Goal: Communication & Community: Ask a question

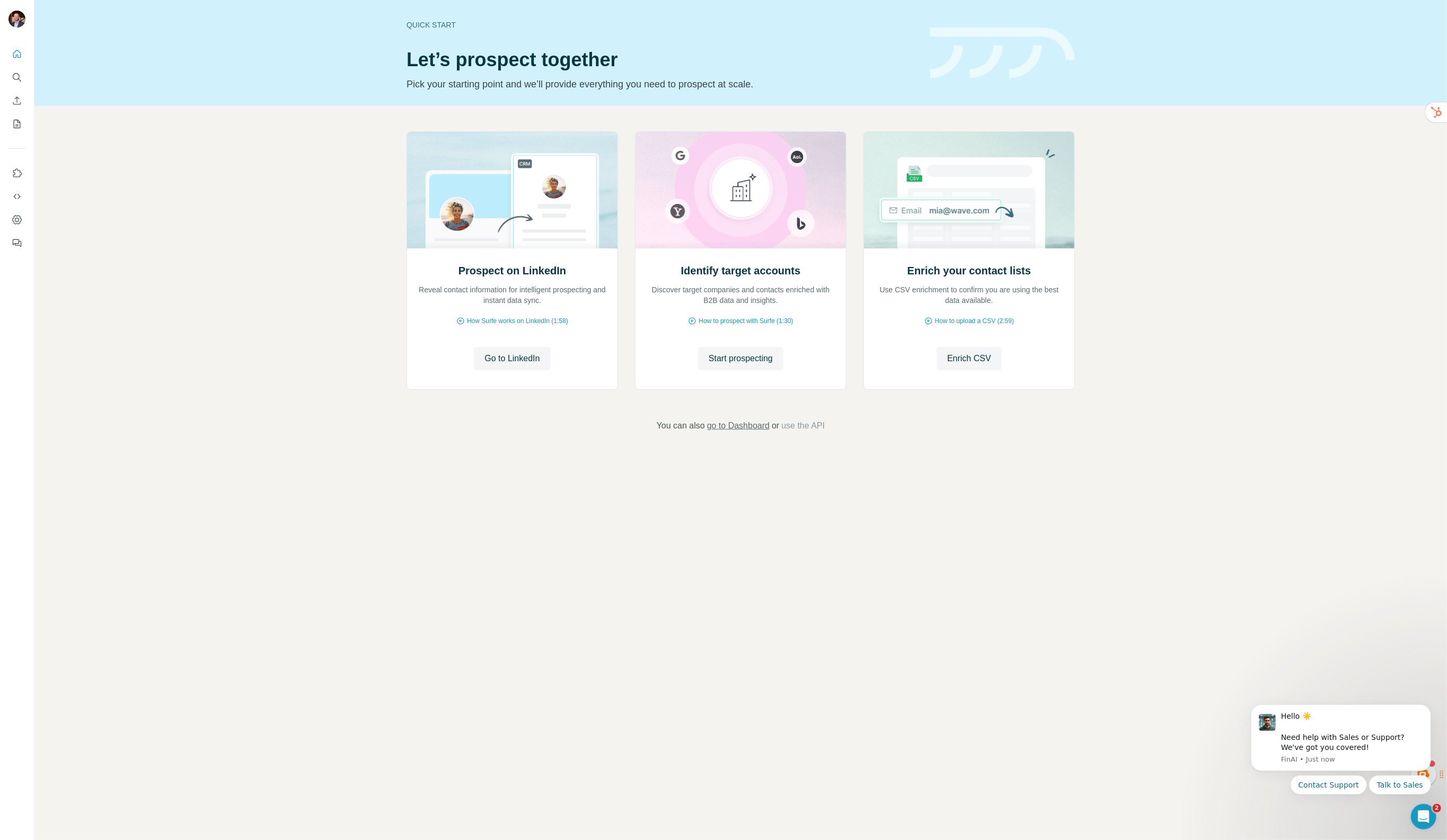
click at [753, 425] on span "go to Dashboard" at bounding box center [738, 425] width 62 height 12
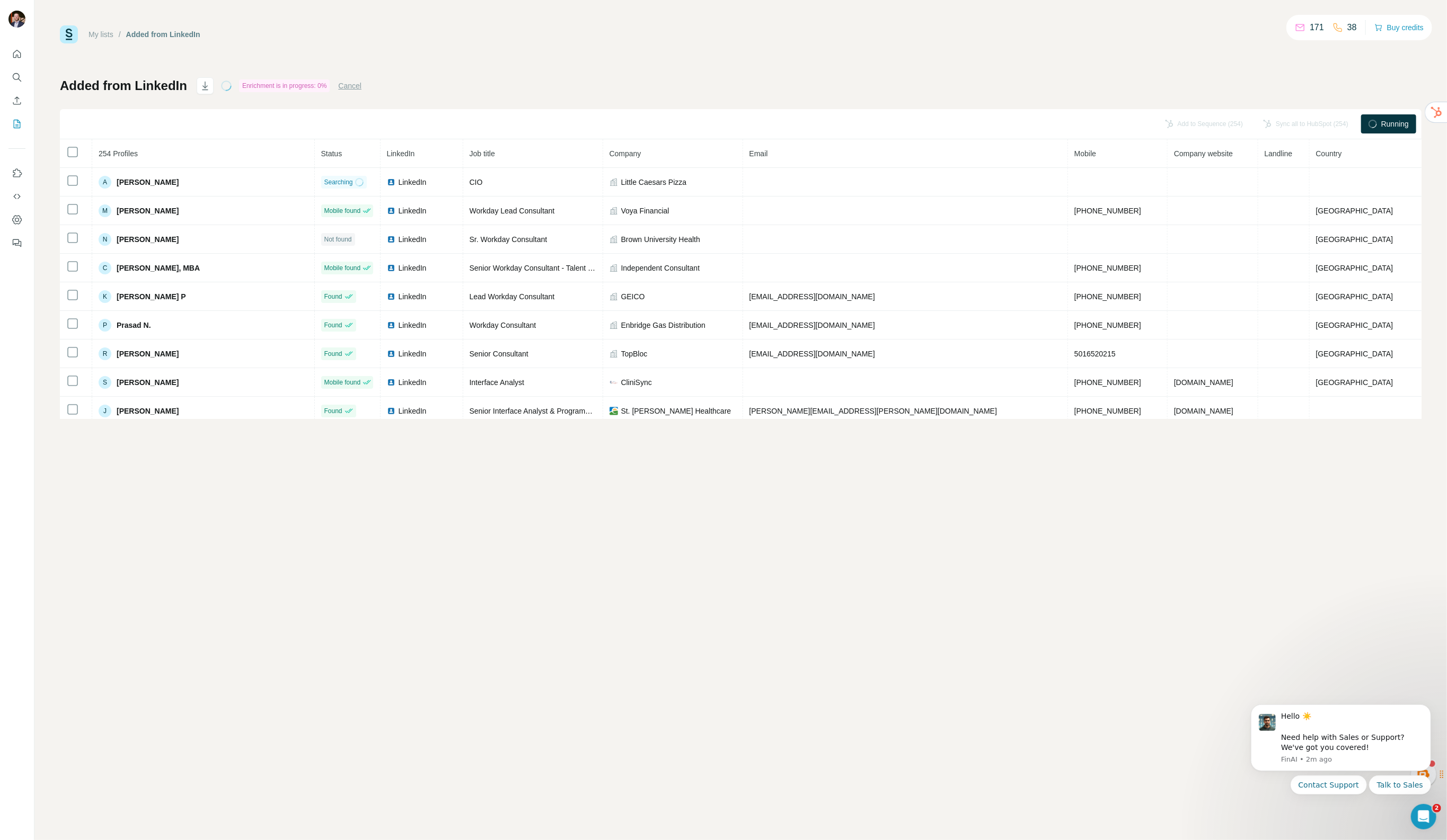
click at [425, 708] on div "My lists / Added from LinkedIn 171 38 Buy credits Added from LinkedIn Enrichmen…" at bounding box center [740, 420] width 1412 height 840
click at [1309, 783] on button "Contact Support" at bounding box center [1328, 784] width 77 height 19
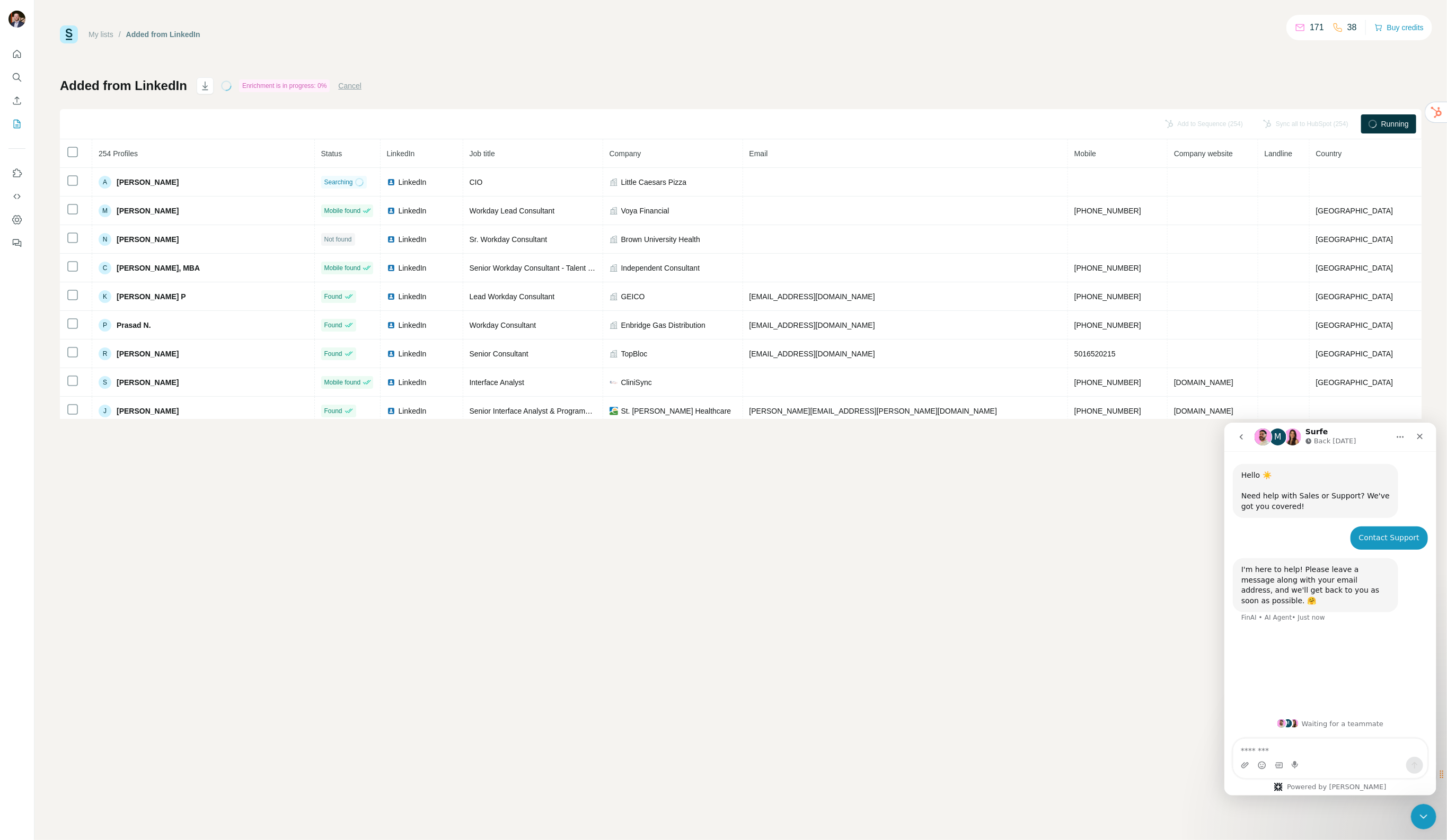
click at [1378, 543] on div "Contact Support" at bounding box center [1388, 538] width 61 height 11
click at [1330, 744] on textarea "Message…" at bounding box center [1329, 748] width 194 height 18
type textarea "*"
click at [1329, 763] on div "Intercom messenger" at bounding box center [1329, 765] width 194 height 17
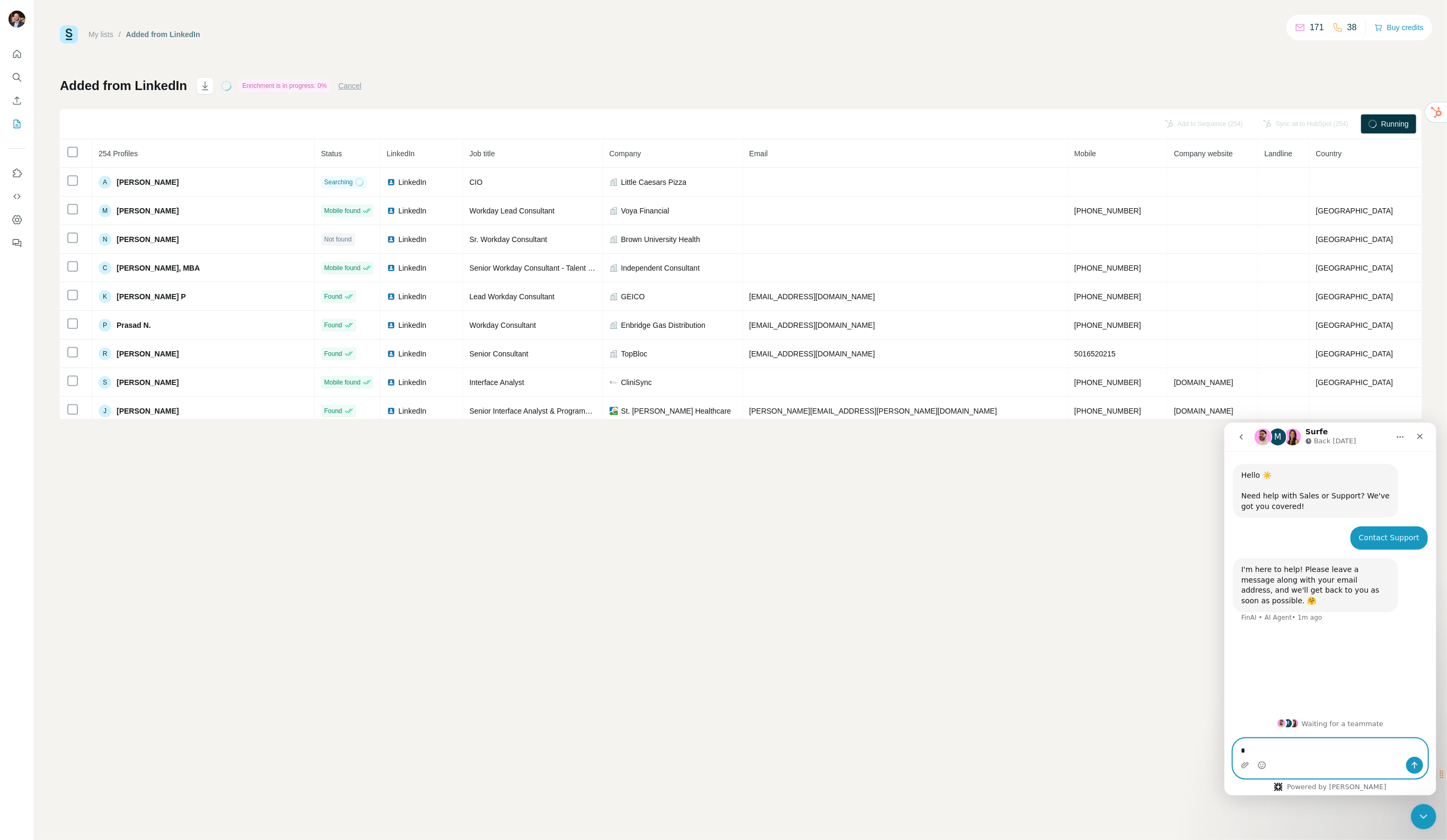
click at [1331, 753] on textarea "*" at bounding box center [1329, 748] width 194 height 18
type textarea "*"
type textarea "**********"
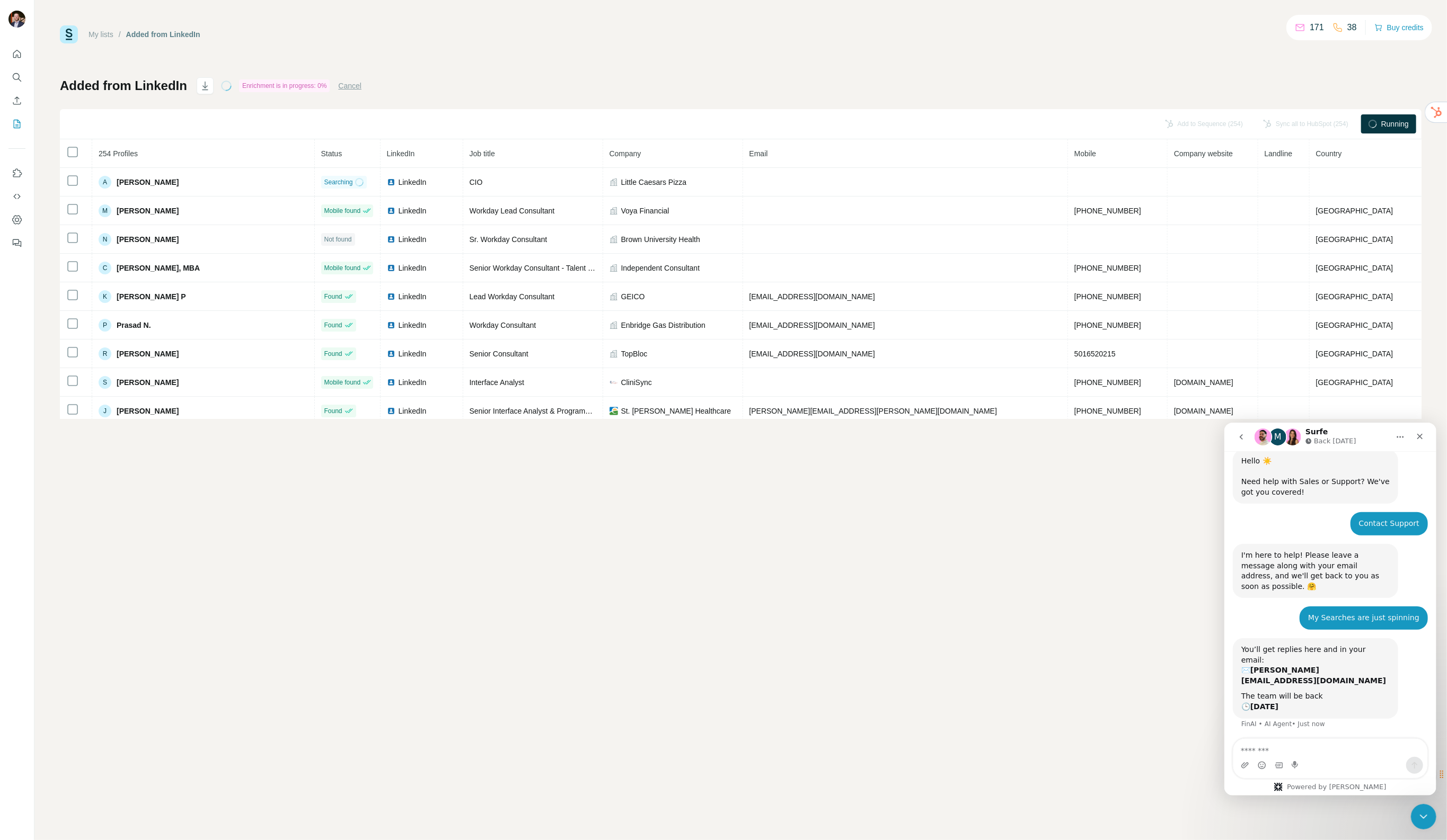
click at [1052, 88] on div "Added from LinkedIn Enrichment is in progress: 0% Cancel Add to Sequence (254) …" at bounding box center [740, 248] width 1361 height 342
click at [838, 572] on div "My lists / Added from LinkedIn 171 38 Buy credits Added from LinkedIn Enrichmen…" at bounding box center [740, 420] width 1412 height 840
click at [966, 644] on div "My lists / Added from LinkedIn 171 38 Buy credits Added from LinkedIn Enrichmen…" at bounding box center [740, 420] width 1412 height 840
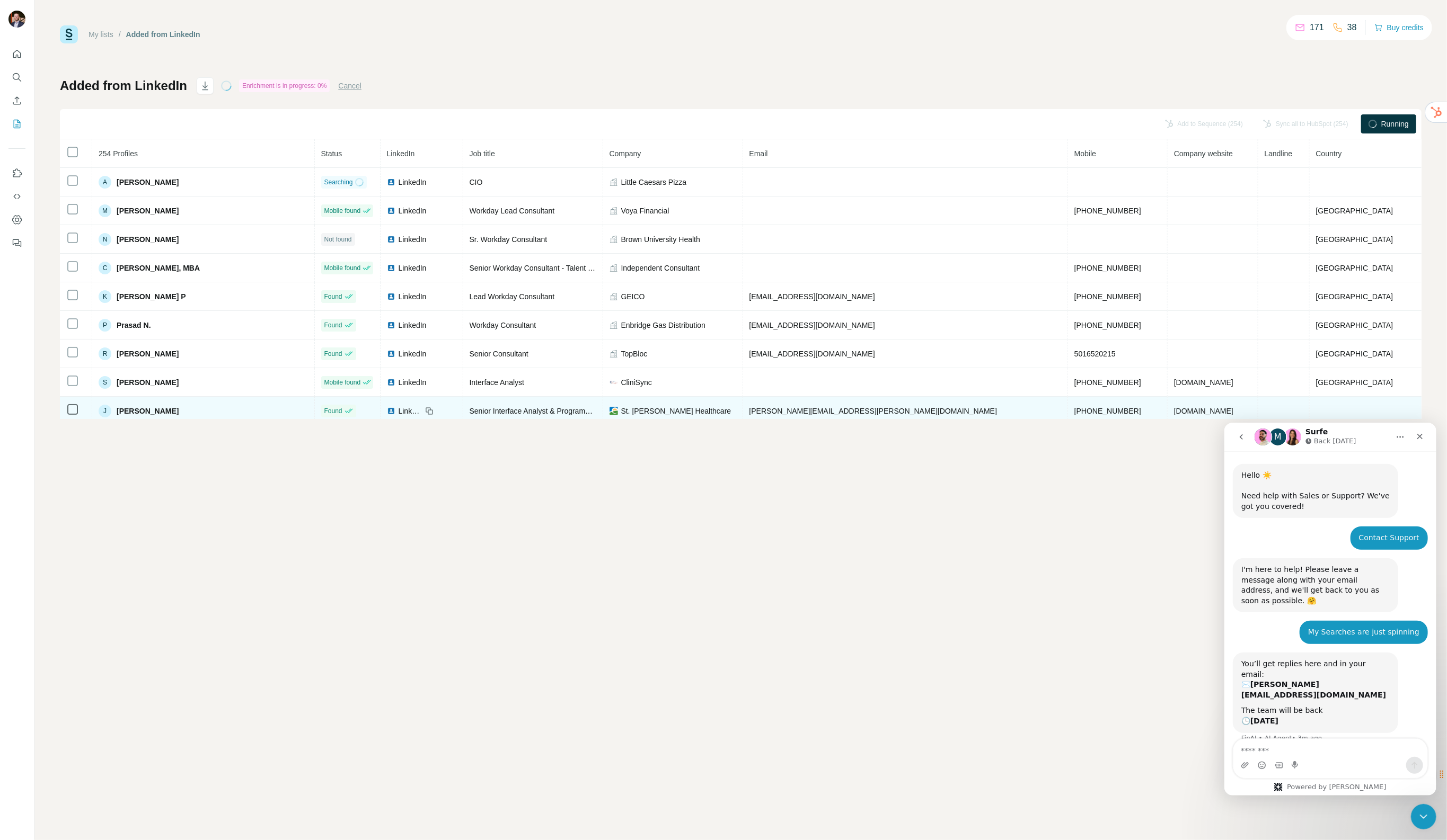
scroll to position [14, 0]
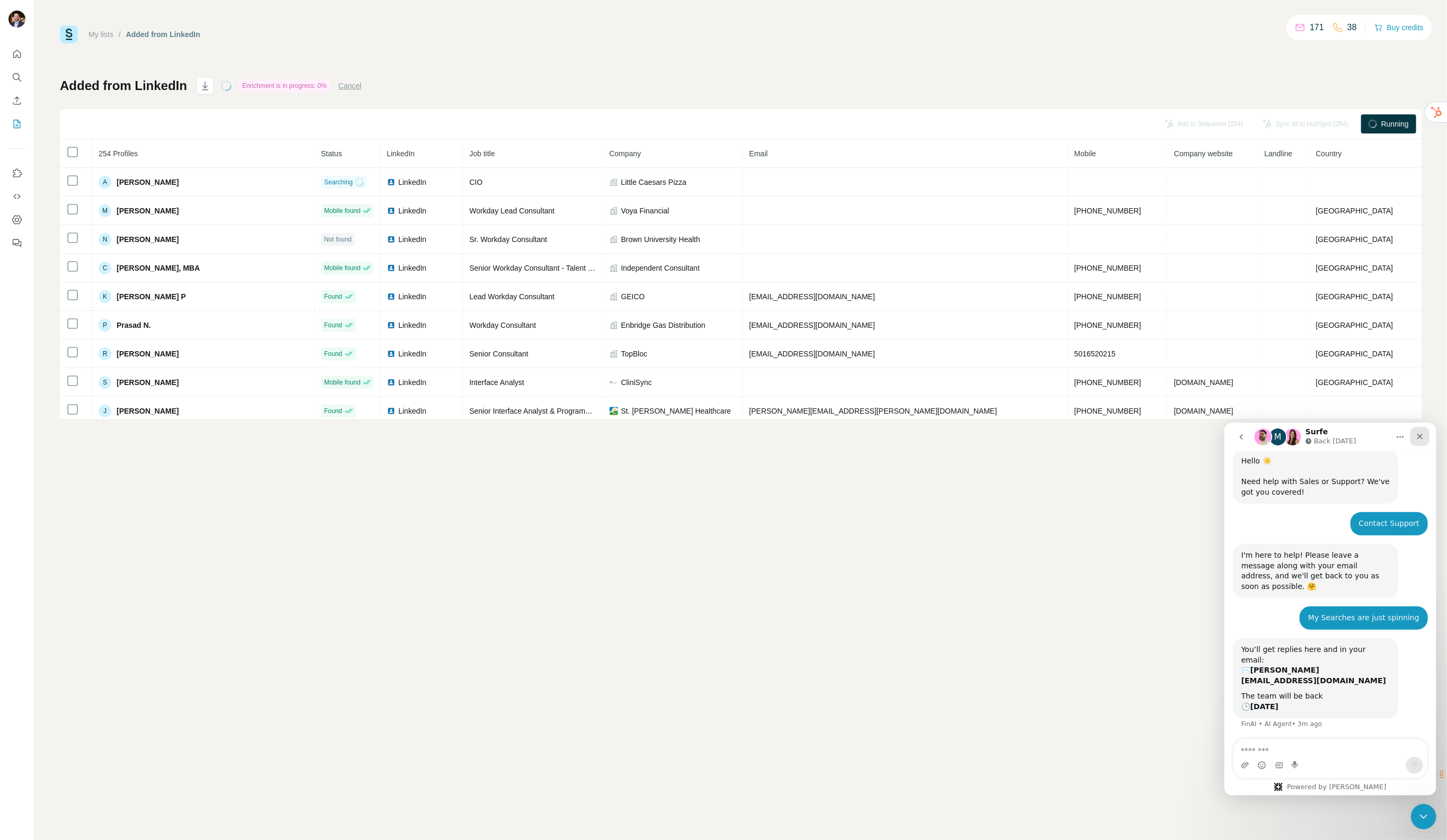
click at [1416, 438] on icon "Close" at bounding box center [1419, 436] width 8 height 8
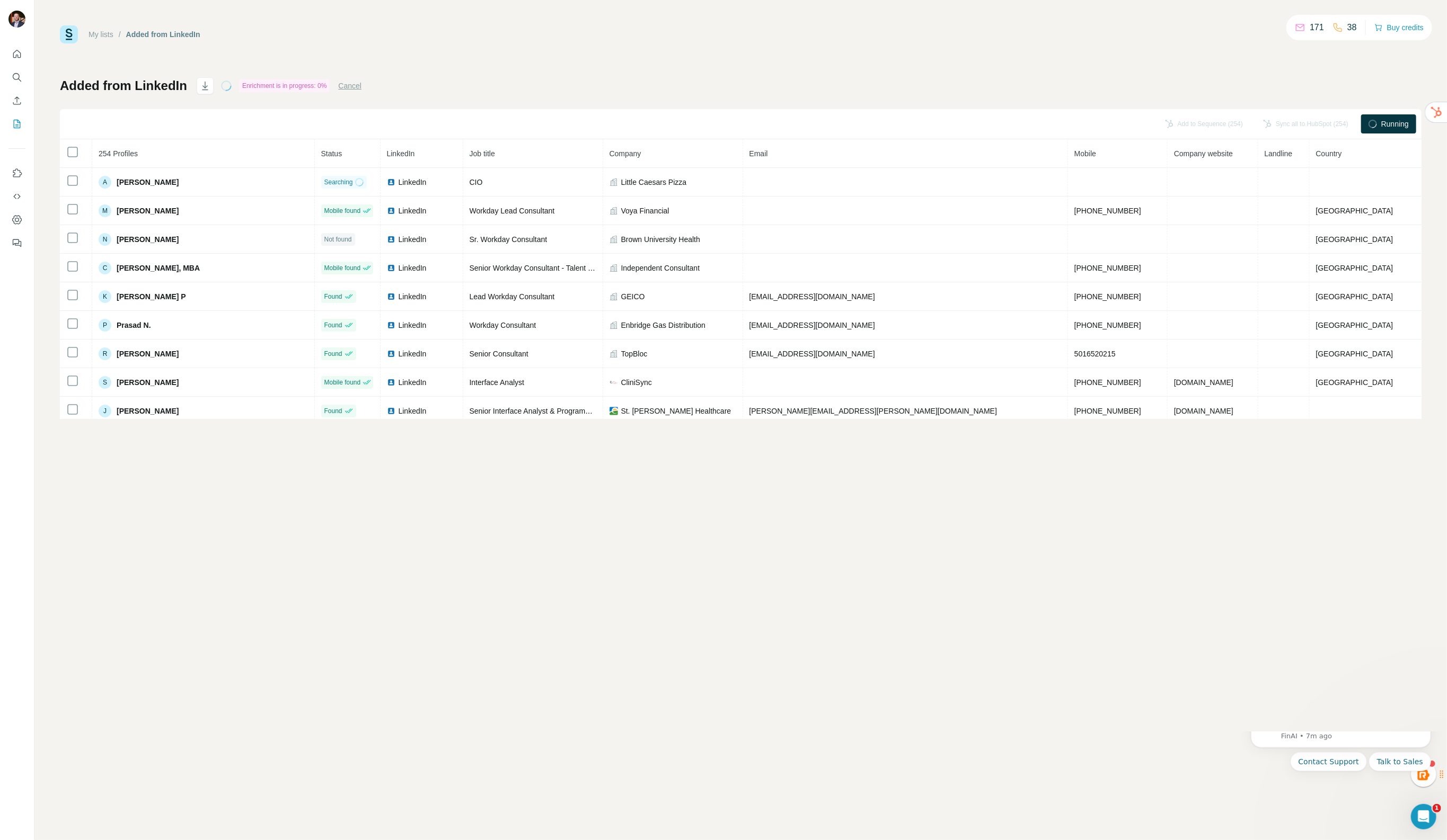
scroll to position [0, 0]
